Goal: Information Seeking & Learning: Learn about a topic

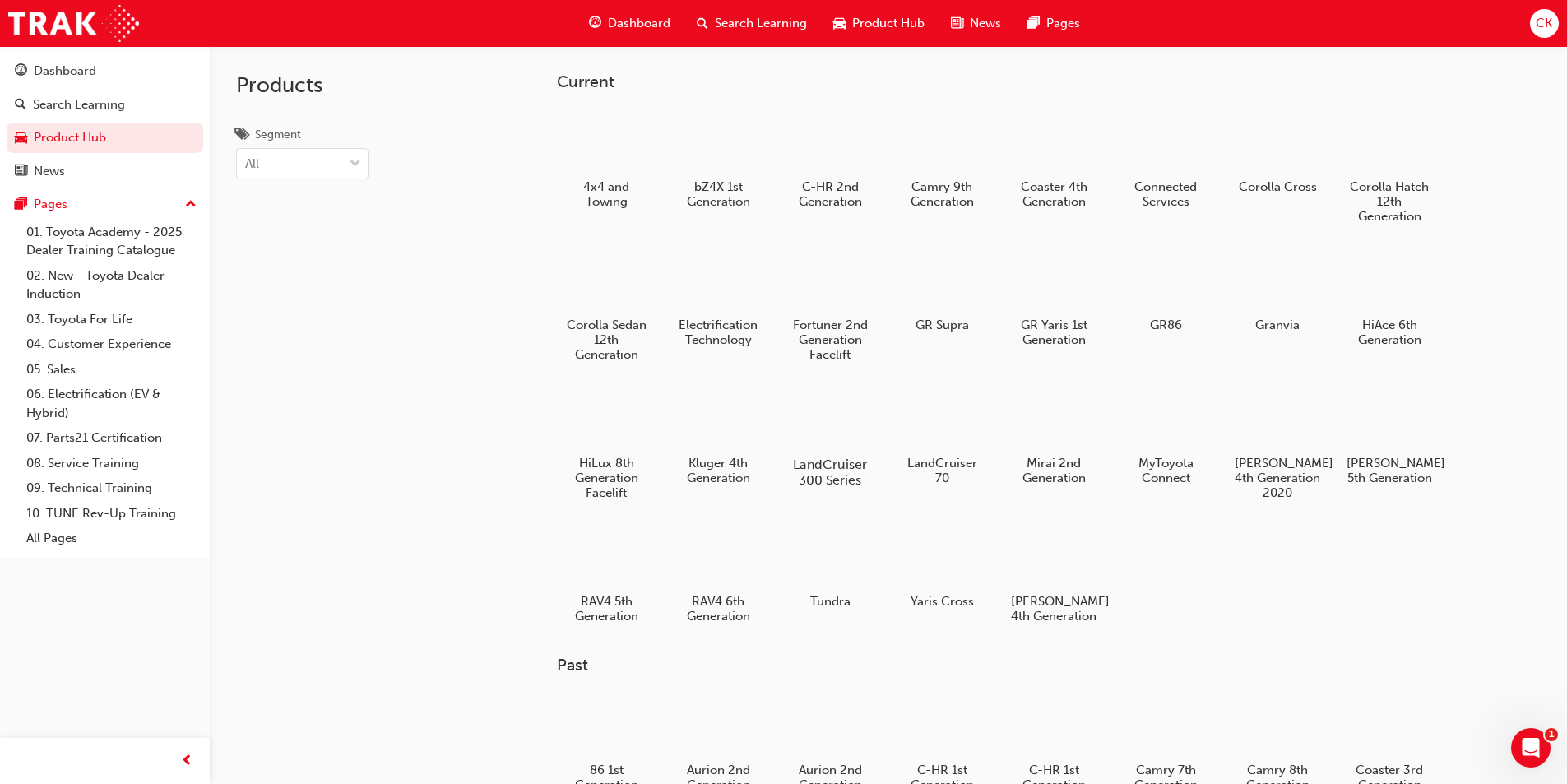
click at [830, 462] on h5 "LandCruiser 300 Series" at bounding box center [830, 472] width 91 height 32
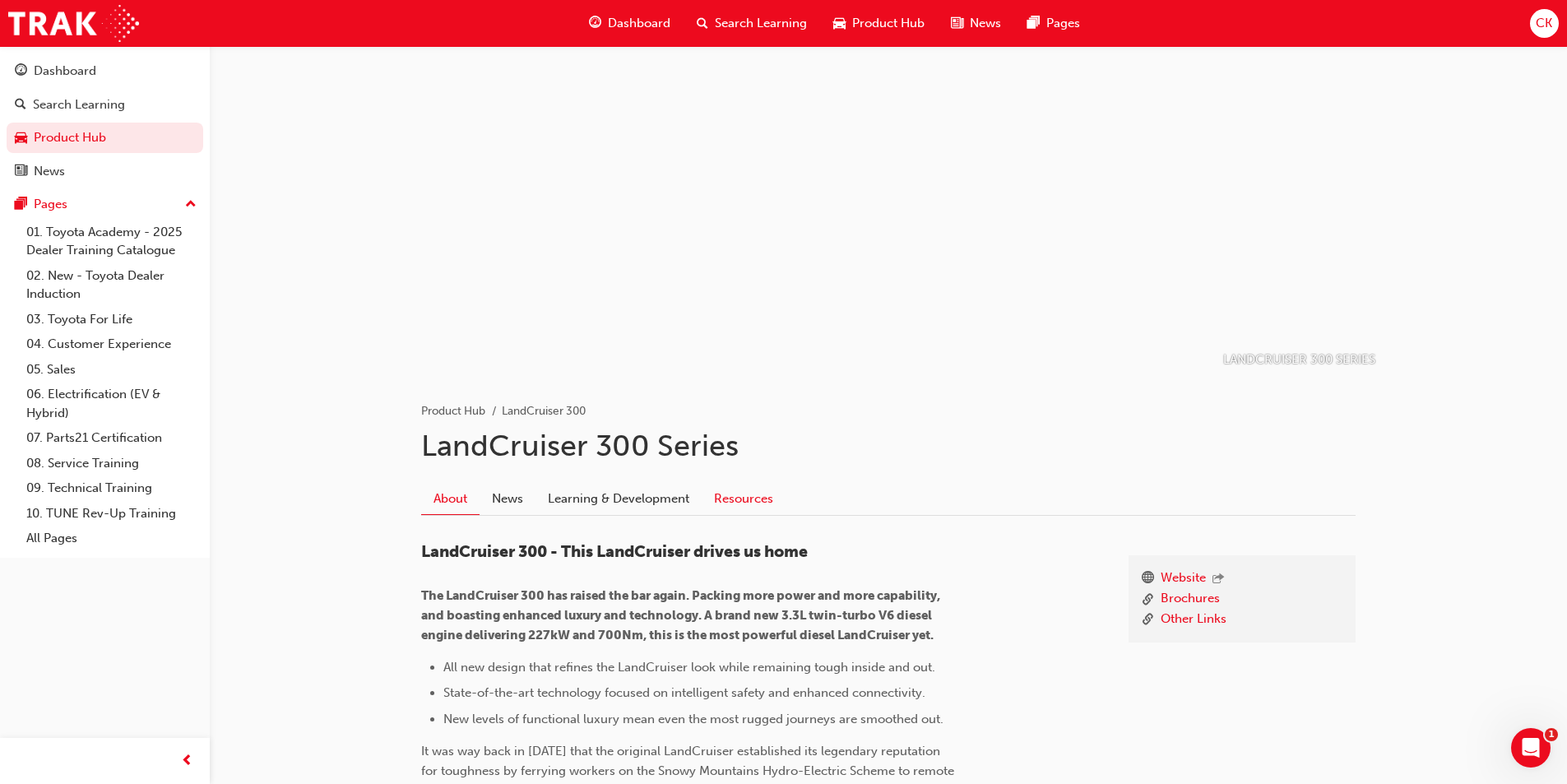
click at [749, 496] on link "Resources" at bounding box center [743, 498] width 84 height 32
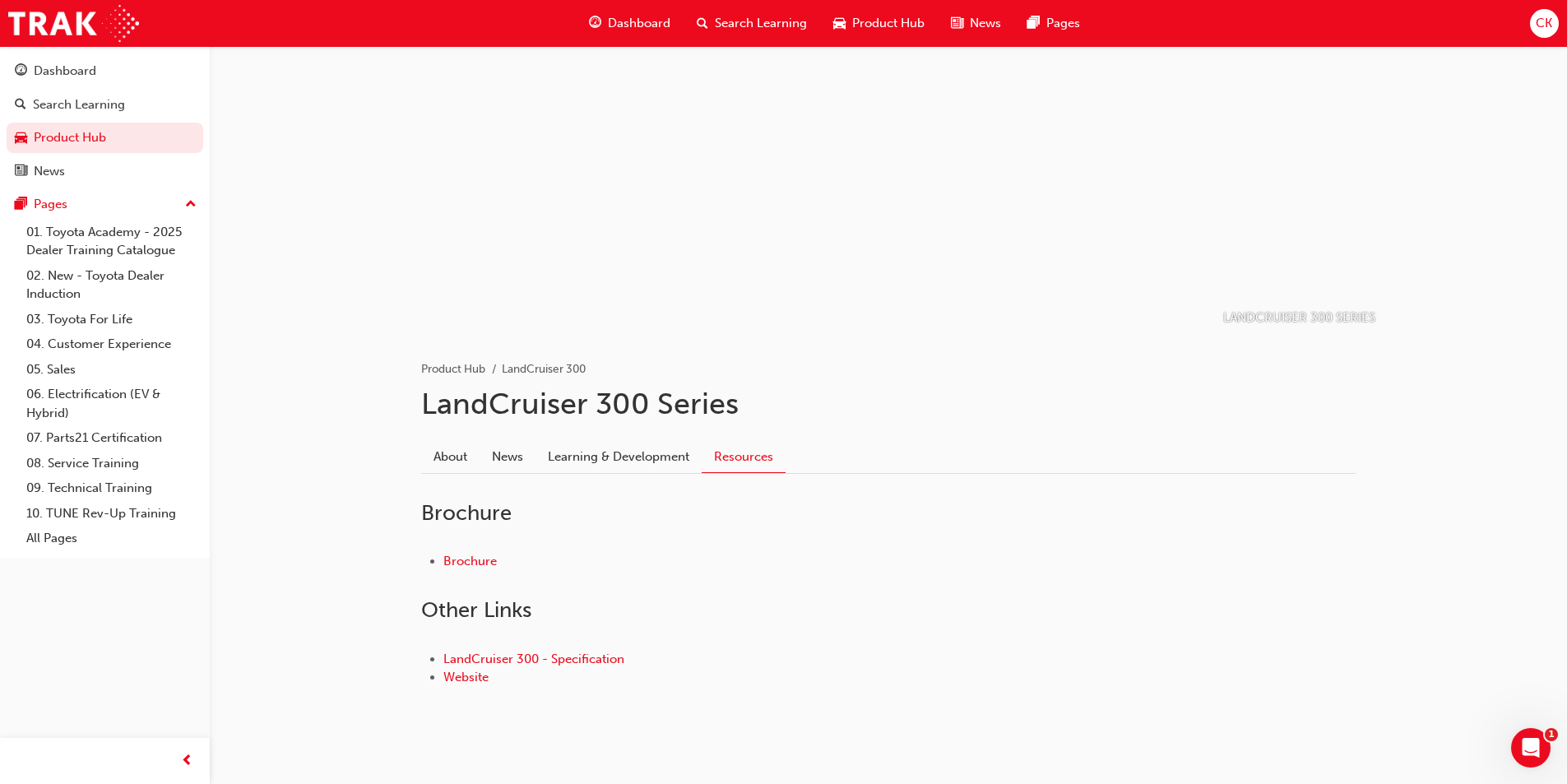
scroll to position [65, 0]
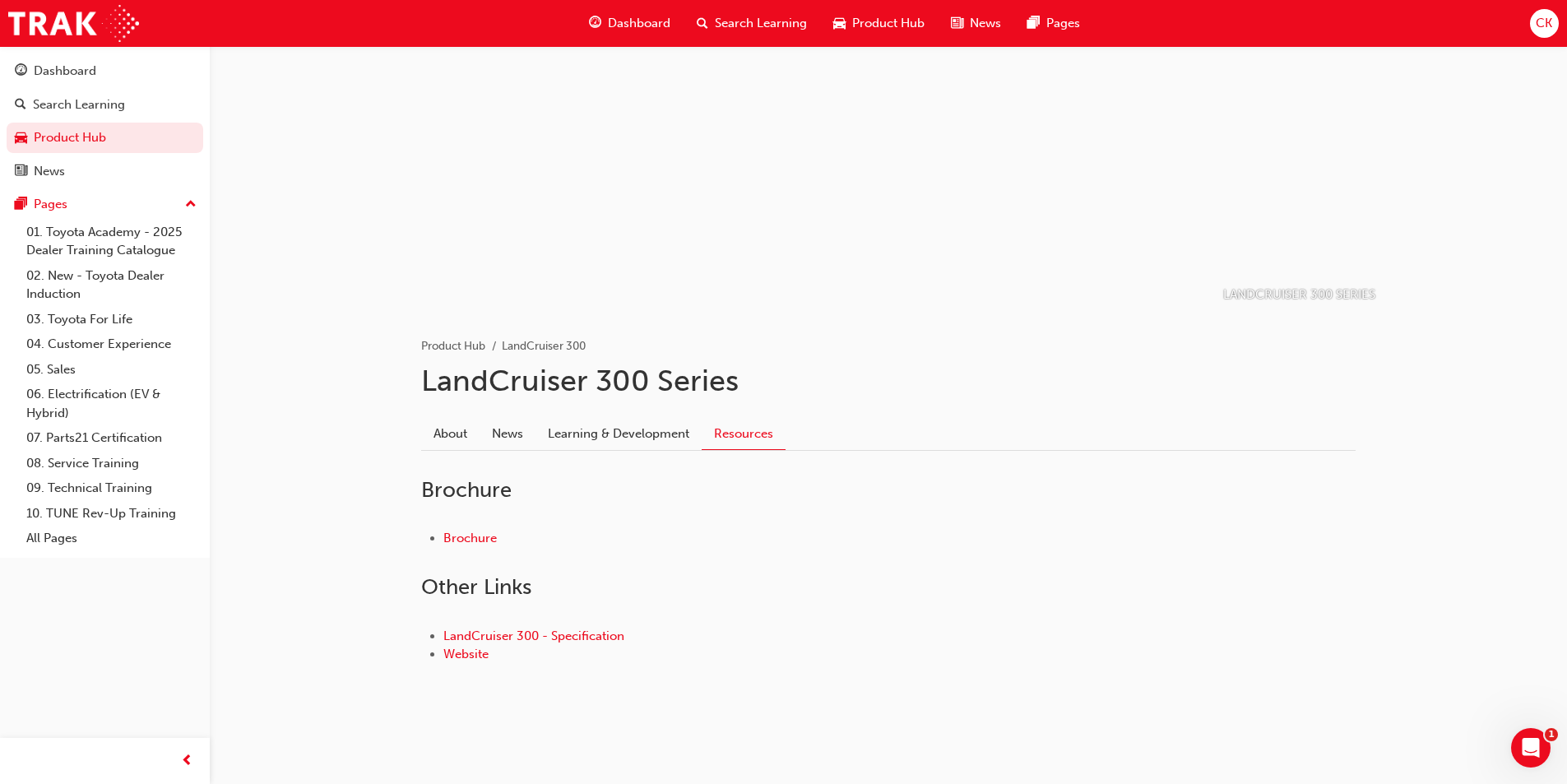
click at [654, 435] on link "Learning & Development" at bounding box center [618, 433] width 166 height 32
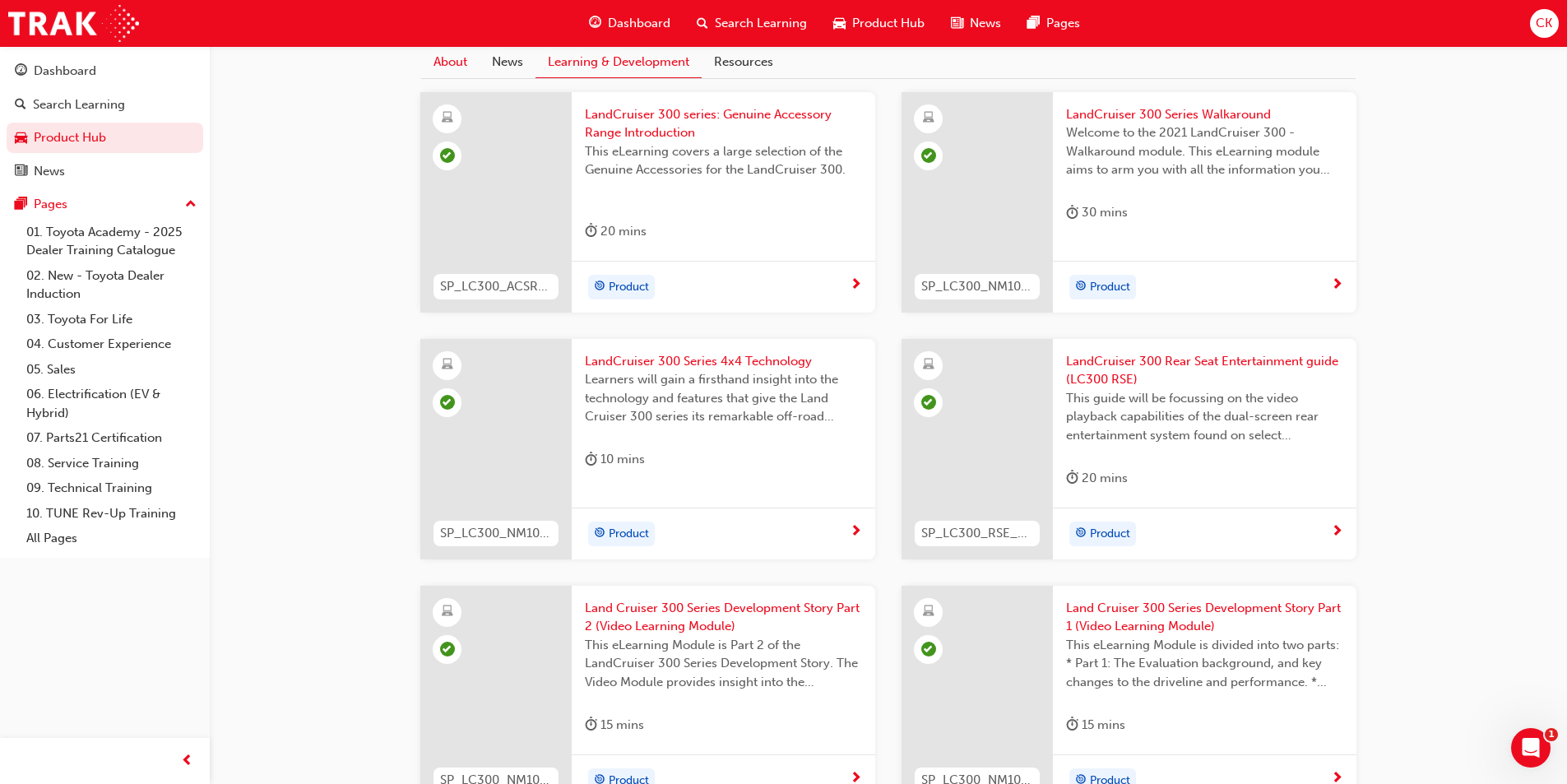
scroll to position [168, 0]
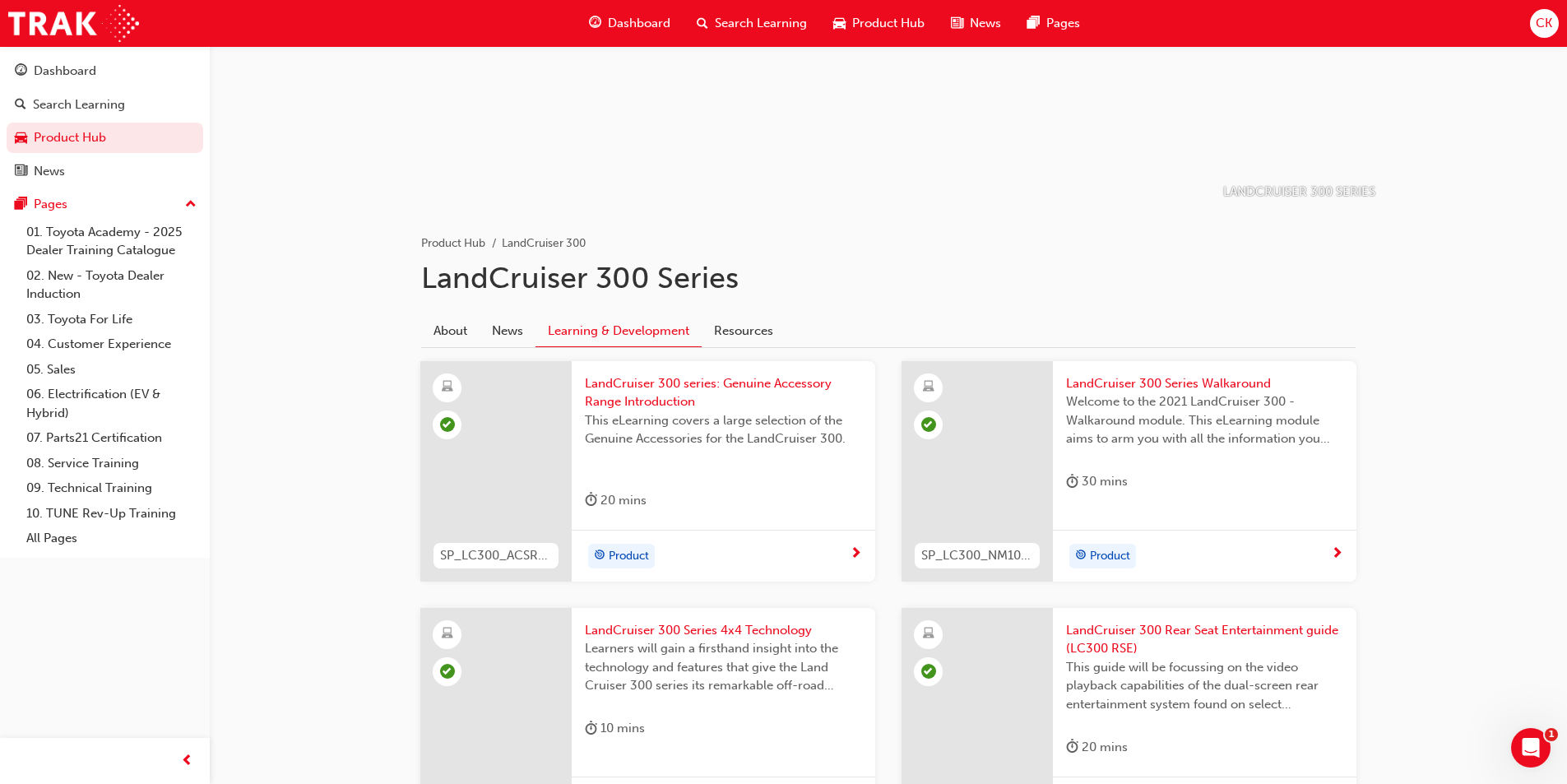
click at [512, 337] on link "News" at bounding box center [507, 330] width 56 height 32
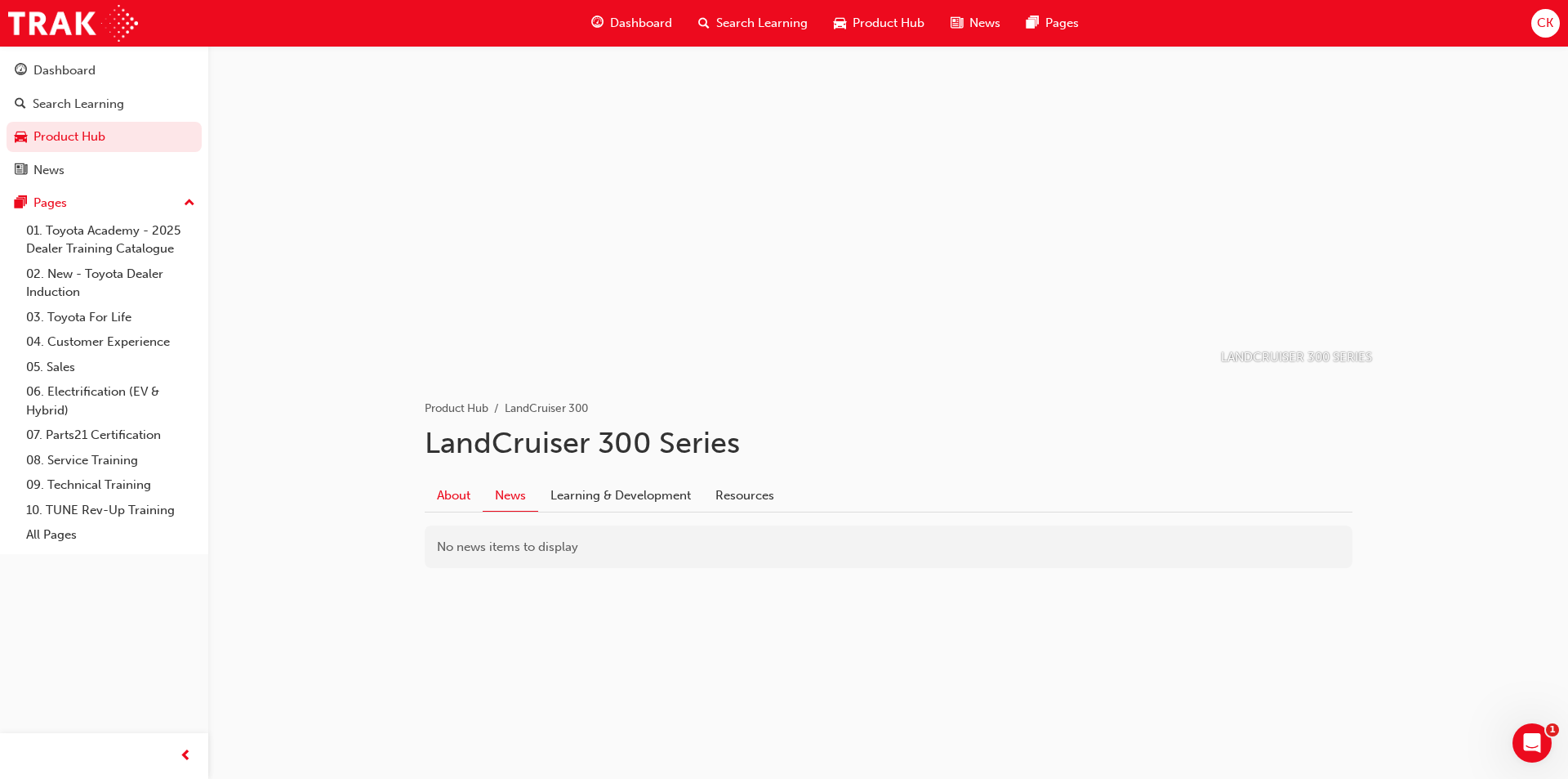
click at [467, 489] on link "About" at bounding box center [453, 495] width 58 height 31
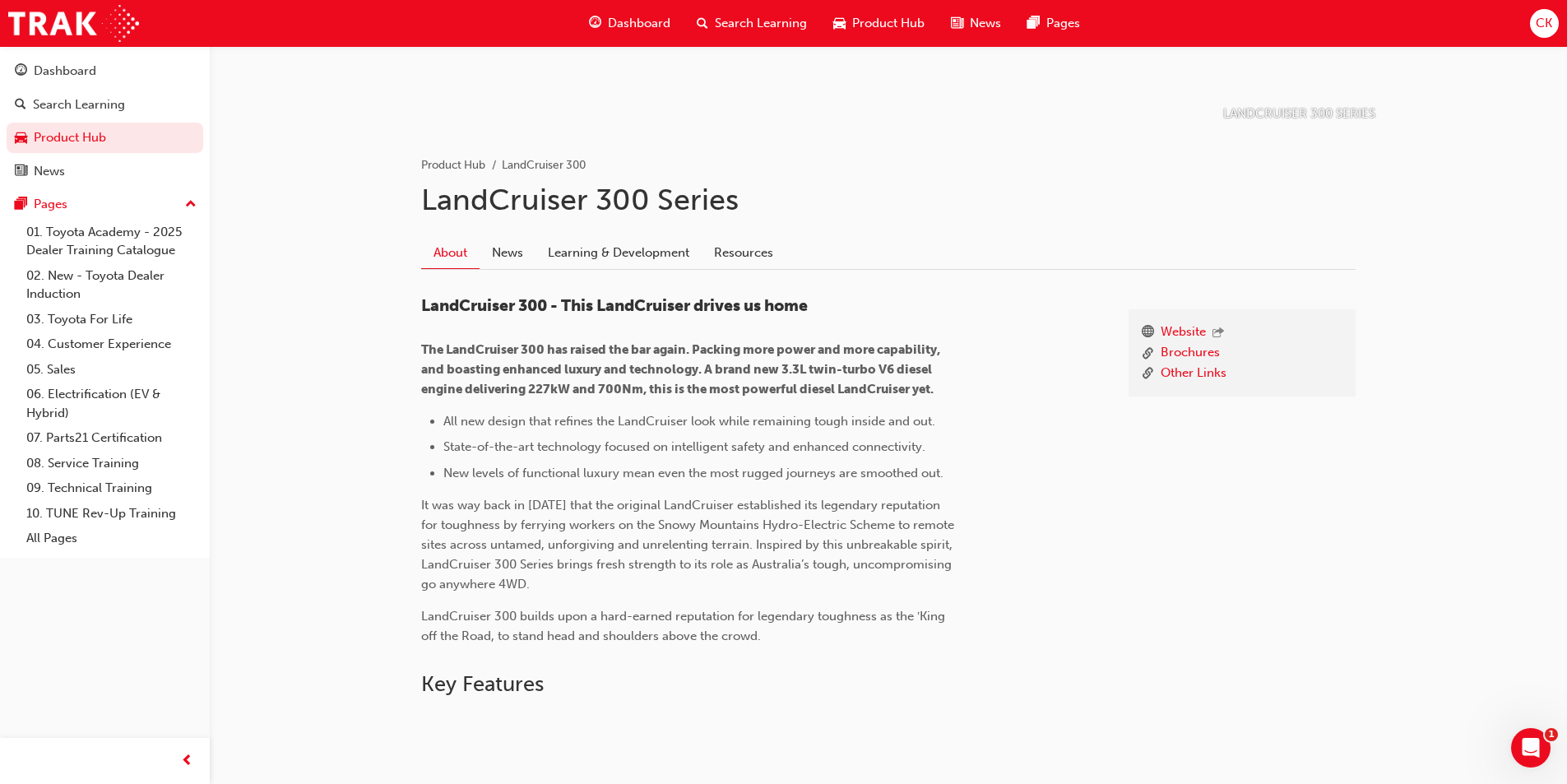
scroll to position [246, 0]
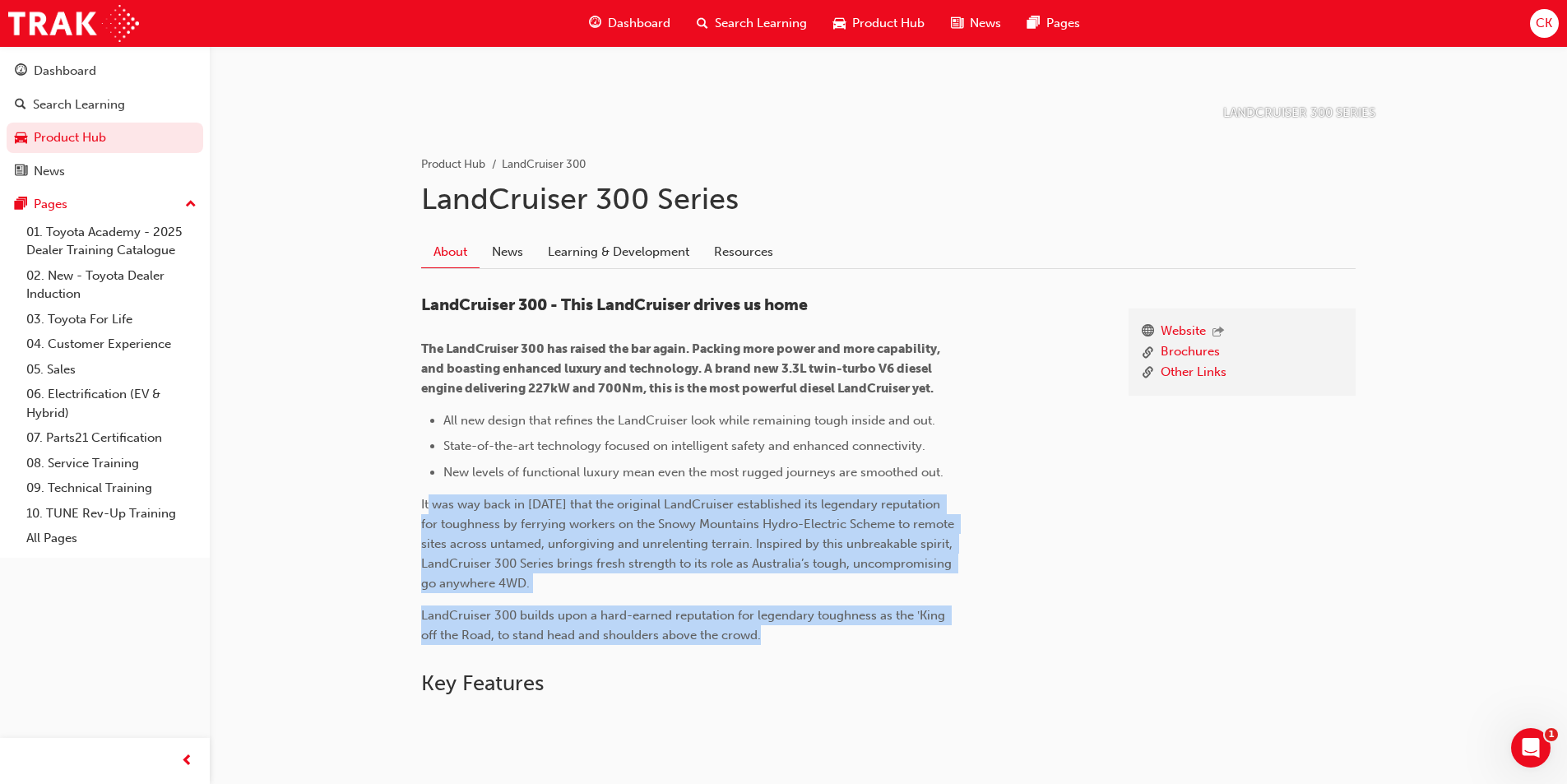
drag, startPoint x: 430, startPoint y: 502, endPoint x: 829, endPoint y: 631, distance: 419.3
click at [829, 631] on div "LandCruiser 300 - This LandCruiser drives us home The LandCruiser 300 has raise…" at bounding box center [689, 469] width 534 height 349
click at [829, 631] on p "LandCruiser 300 builds upon a hard-earned reputation for legendary toughness as…" at bounding box center [689, 625] width 534 height 40
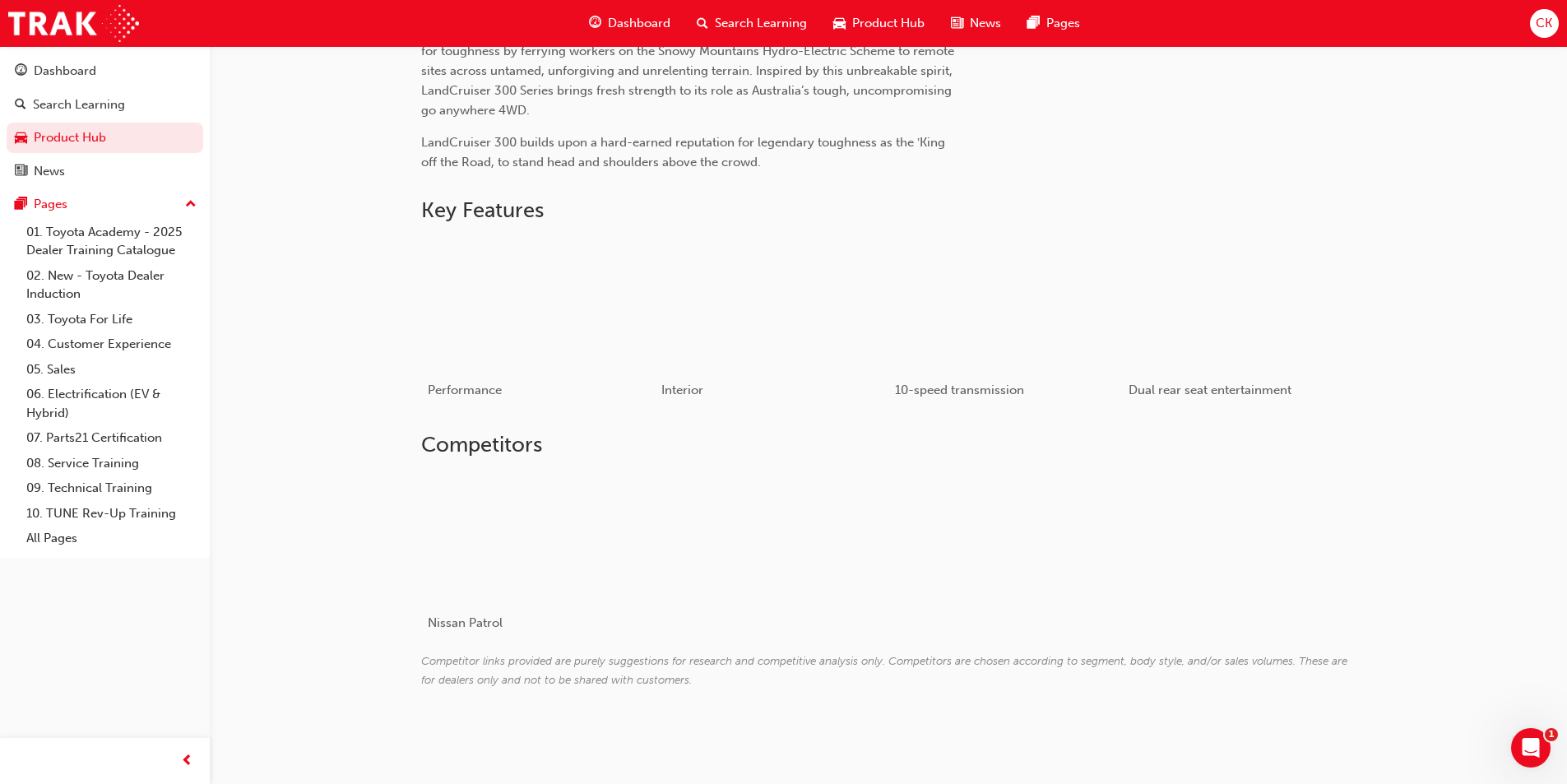
scroll to position [143, 0]
